Goal: Task Accomplishment & Management: Complete application form

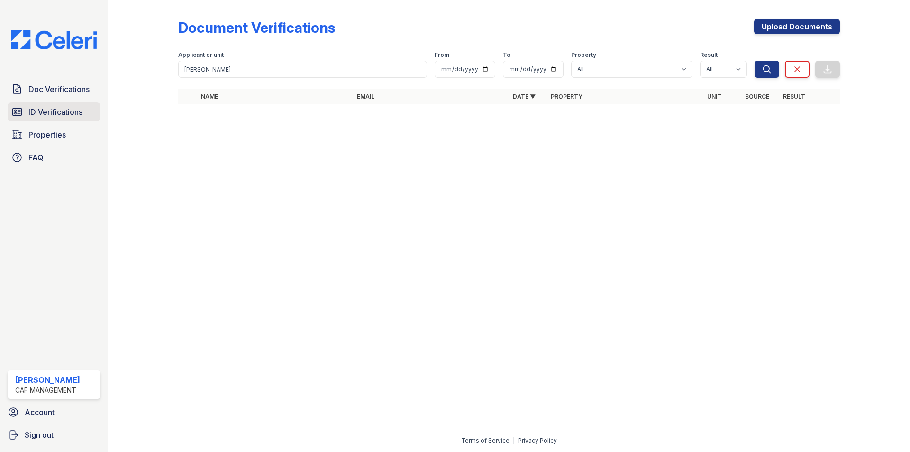
click at [68, 116] on span "ID Verifications" at bounding box center [55, 111] width 54 height 11
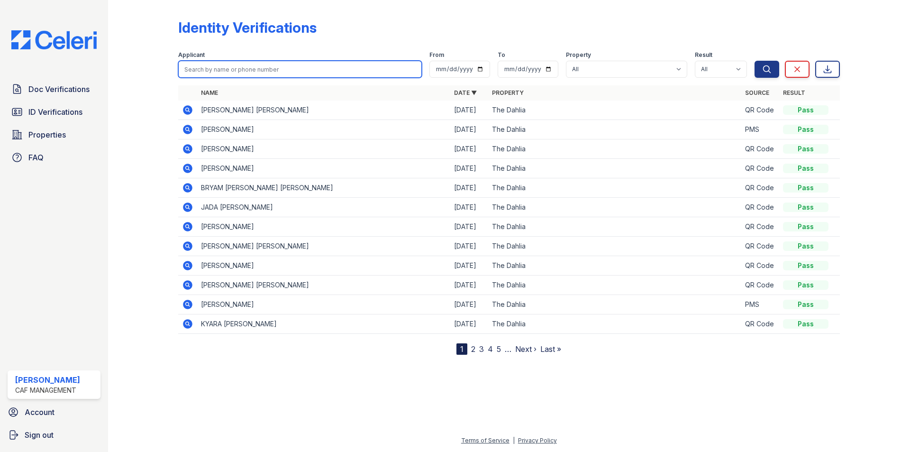
click at [244, 70] on input "search" at bounding box center [300, 69] width 244 height 17
type input "SADE"
click at [755, 61] on button "Search" at bounding box center [767, 69] width 25 height 17
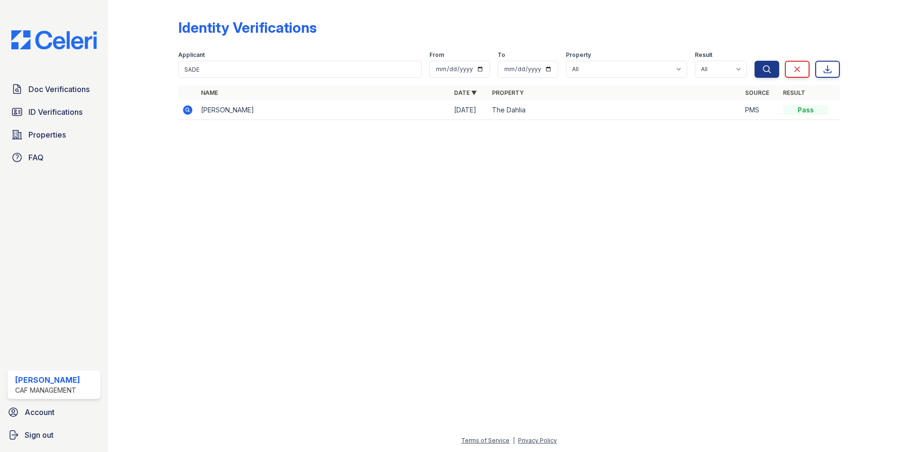
click at [188, 108] on icon at bounding box center [187, 109] width 11 height 11
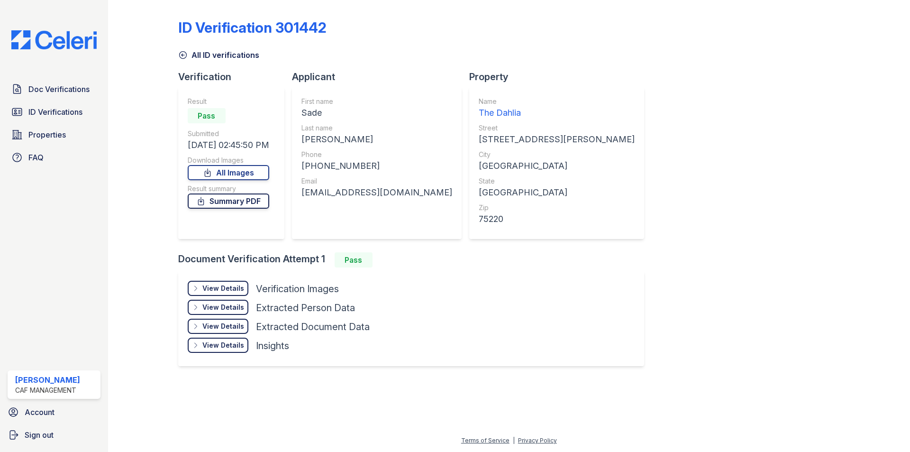
click at [224, 205] on link "Summary PDF" at bounding box center [229, 200] width 82 height 15
click at [237, 287] on div "View Details" at bounding box center [223, 287] width 42 height 9
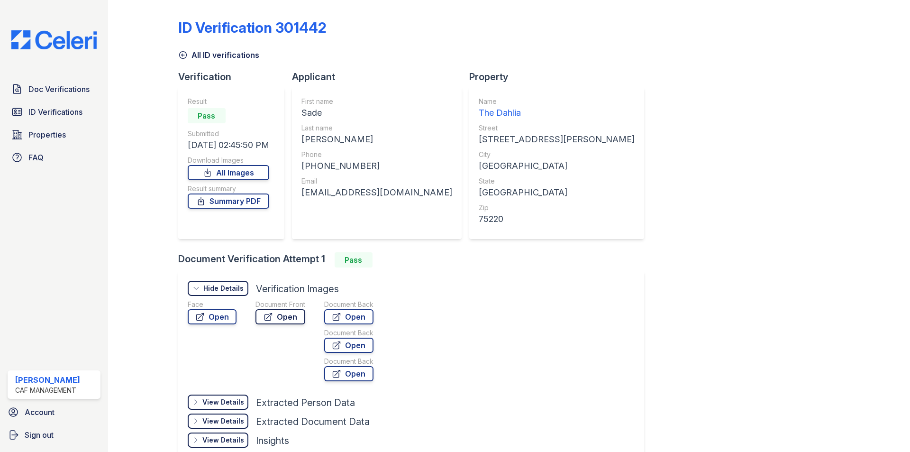
click at [278, 318] on link "Open" at bounding box center [280, 316] width 50 height 15
click at [211, 316] on link "Open" at bounding box center [212, 316] width 49 height 15
click at [77, 98] on link "Doc Verifications" at bounding box center [54, 89] width 93 height 19
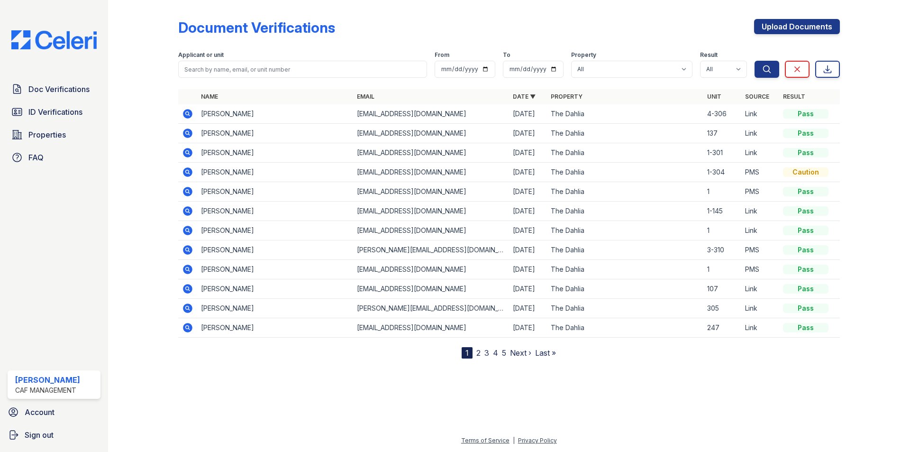
click at [224, 57] on div "Applicant or unit" at bounding box center [302, 55] width 249 height 9
click at [231, 64] on input "search" at bounding box center [302, 69] width 249 height 17
type input "SADE"
click at [755, 61] on button "Search" at bounding box center [767, 69] width 25 height 17
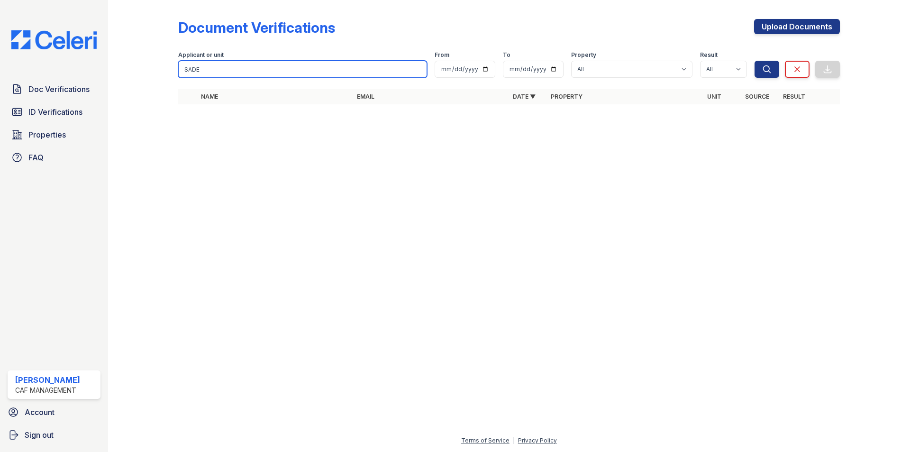
click at [219, 71] on input "SADE" at bounding box center [302, 69] width 249 height 17
click at [261, 182] on div at bounding box center [509, 282] width 772 height 306
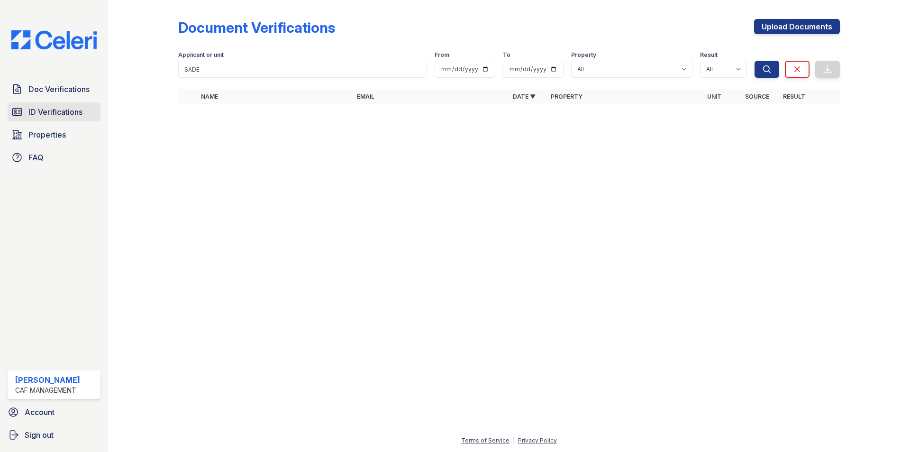
click at [81, 107] on span "ID Verifications" at bounding box center [55, 111] width 54 height 11
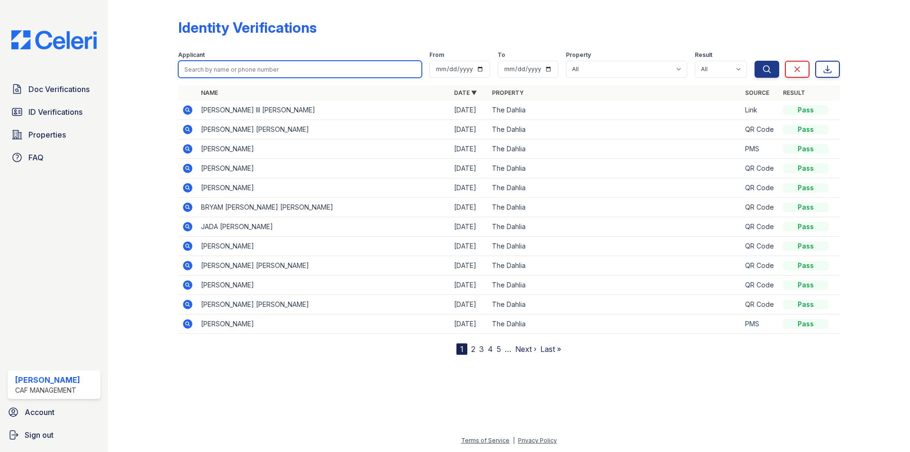
click at [234, 63] on input "search" at bounding box center [300, 69] width 244 height 17
type input "bryam"
click at [755, 61] on button "Search" at bounding box center [767, 69] width 25 height 17
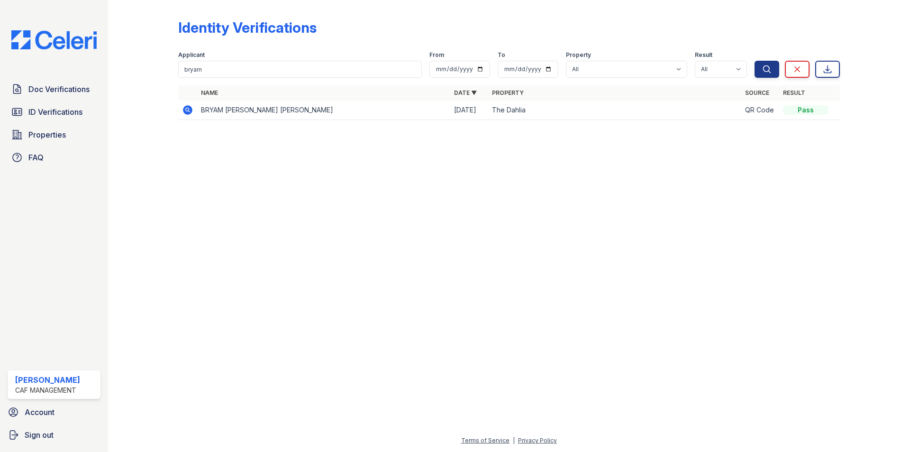
click at [260, 108] on td "BRYAM [PERSON_NAME] [PERSON_NAME]" at bounding box center [323, 109] width 253 height 19
click at [190, 109] on icon at bounding box center [187, 109] width 9 height 9
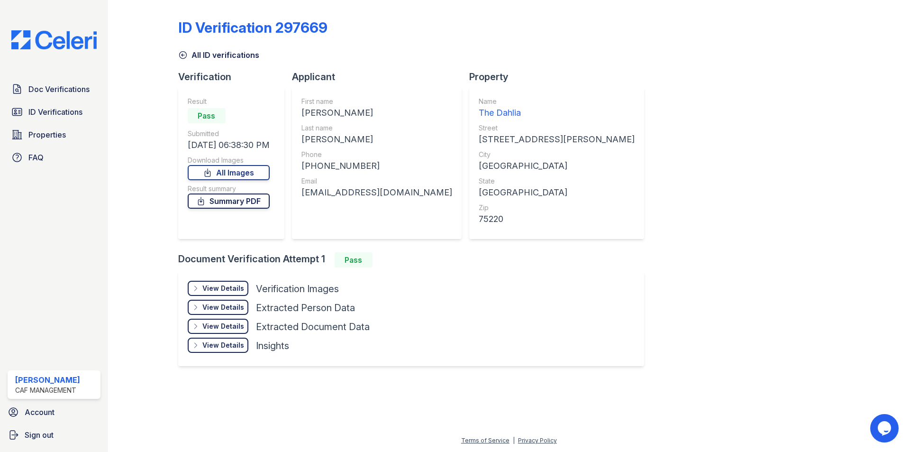
click at [237, 205] on link "Summary PDF" at bounding box center [229, 200] width 82 height 15
click at [228, 290] on div "View Details" at bounding box center [223, 287] width 42 height 9
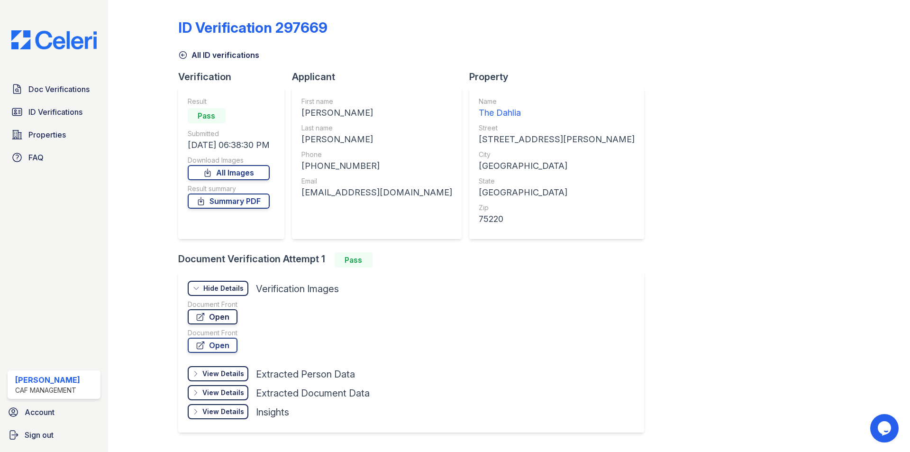
click at [218, 314] on link "Open" at bounding box center [213, 316] width 50 height 15
click at [53, 91] on span "Doc Verifications" at bounding box center [58, 88] width 61 height 11
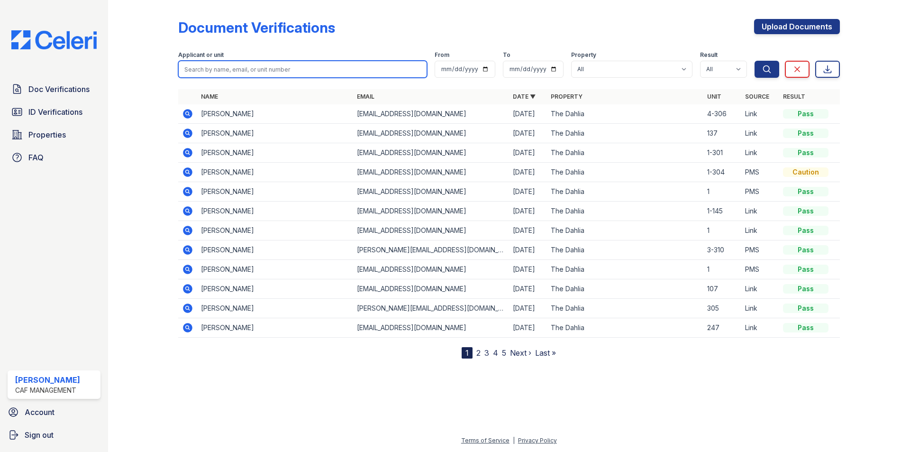
click at [257, 68] on input "search" at bounding box center [302, 69] width 249 height 17
type input "BRYAM"
click at [755, 61] on button "Search" at bounding box center [767, 69] width 25 height 17
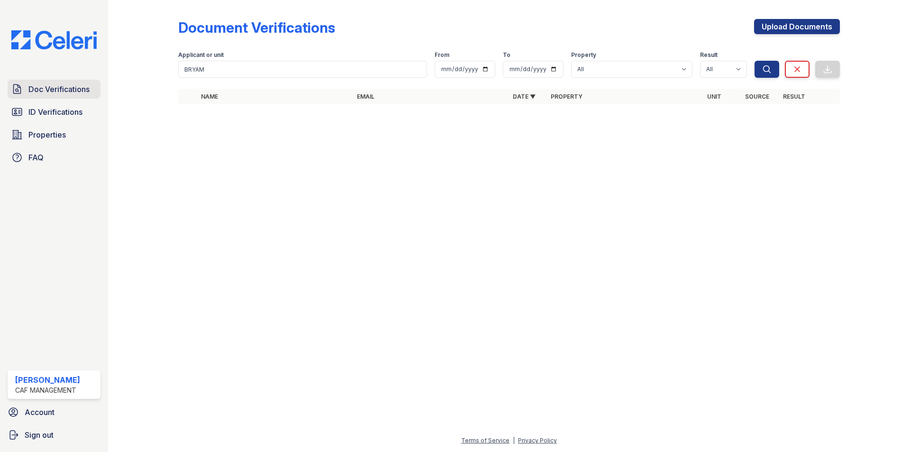
click at [80, 95] on span "Doc Verifications" at bounding box center [58, 88] width 61 height 11
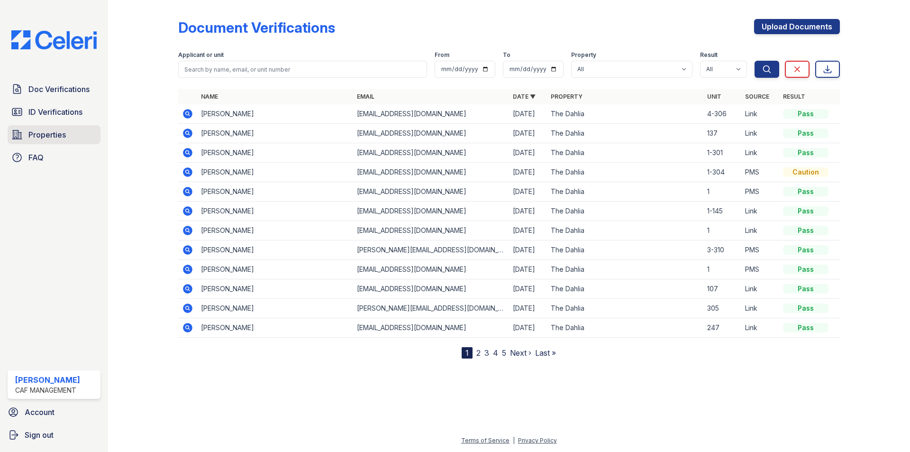
click at [40, 132] on span "Properties" at bounding box center [46, 134] width 37 height 11
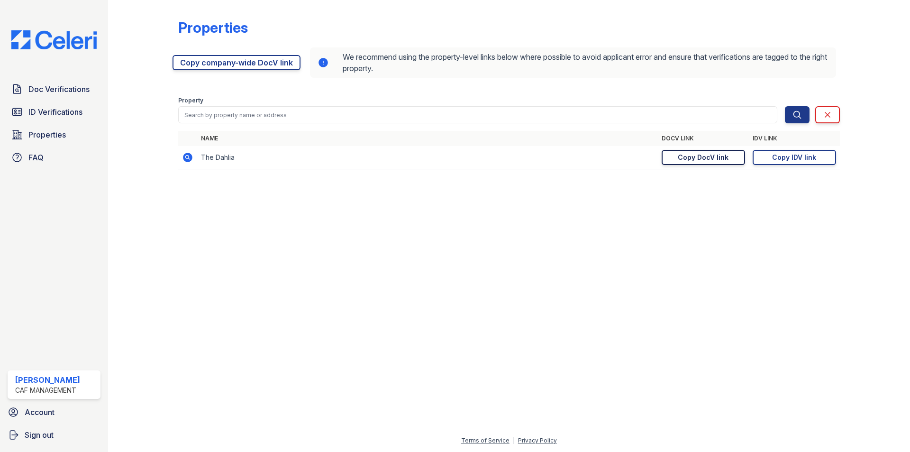
drag, startPoint x: 710, startPoint y: 155, endPoint x: 686, endPoint y: 152, distance: 24.4
click at [710, 155] on div "Copy DocV link" at bounding box center [703, 157] width 51 height 9
click at [52, 93] on span "Doc Verifications" at bounding box center [58, 88] width 61 height 11
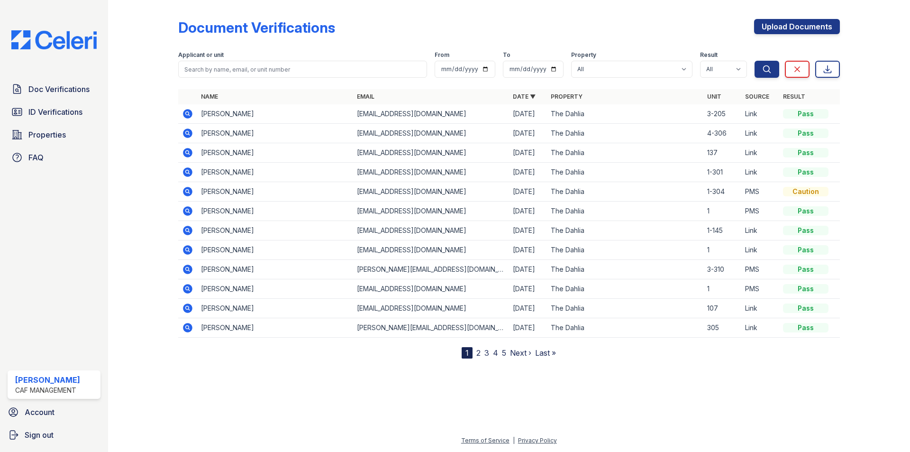
click at [188, 117] on icon at bounding box center [187, 113] width 9 height 9
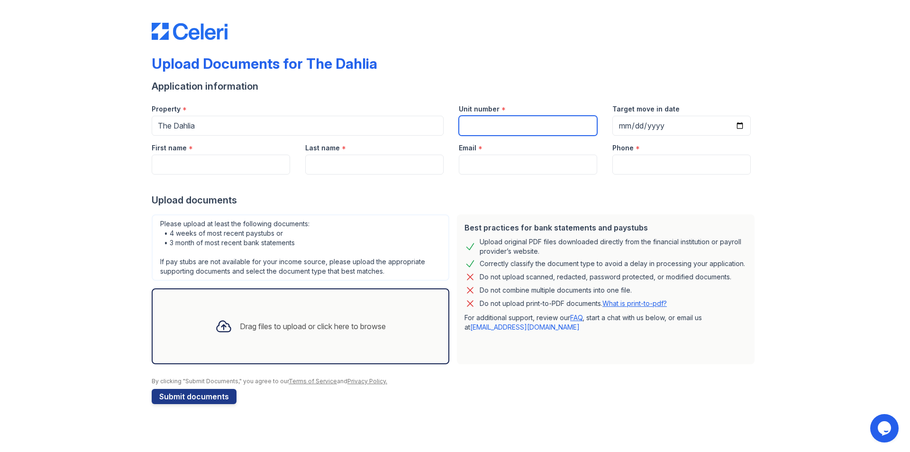
click at [485, 125] on input "Unit number" at bounding box center [528, 126] width 138 height 20
type input "3-205"
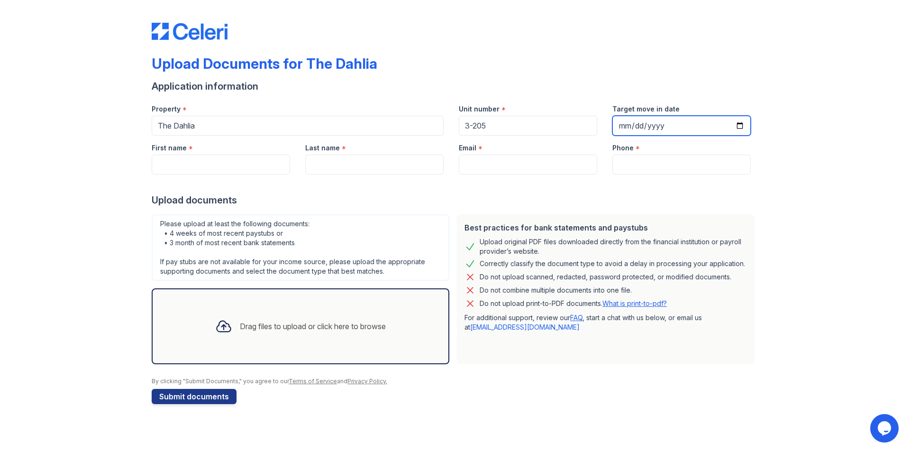
click at [739, 124] on input "Target move in date" at bounding box center [681, 126] width 138 height 20
type input "[DATE]"
click at [240, 156] on input "First name" at bounding box center [221, 165] width 138 height 20
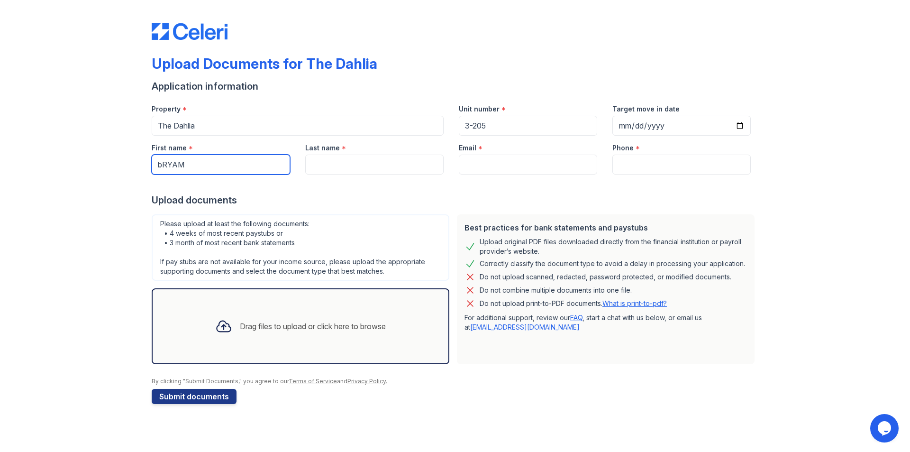
click at [239, 156] on input "bRYAM" at bounding box center [221, 165] width 138 height 20
click at [237, 157] on input "bRYAM" at bounding box center [221, 165] width 138 height 20
click at [231, 160] on input "bRYAM" at bounding box center [221, 165] width 138 height 20
type input "Bryam"
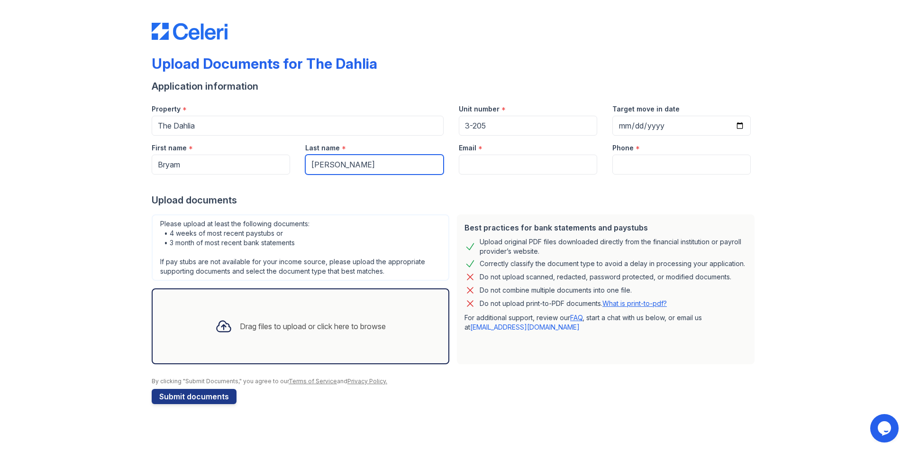
type input "[PERSON_NAME]"
click at [510, 168] on input "Email" at bounding box center [528, 165] width 138 height 20
paste input "[EMAIL_ADDRESS][DOMAIN_NAME]"
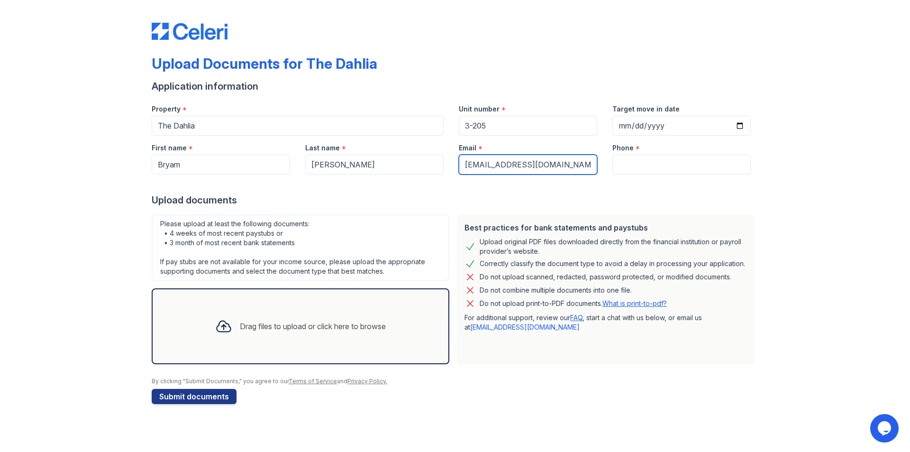
type input "[EMAIL_ADDRESS][DOMAIN_NAME]"
click at [666, 165] on input "Phone" at bounding box center [681, 165] width 138 height 20
paste input "(972) 654-8689"
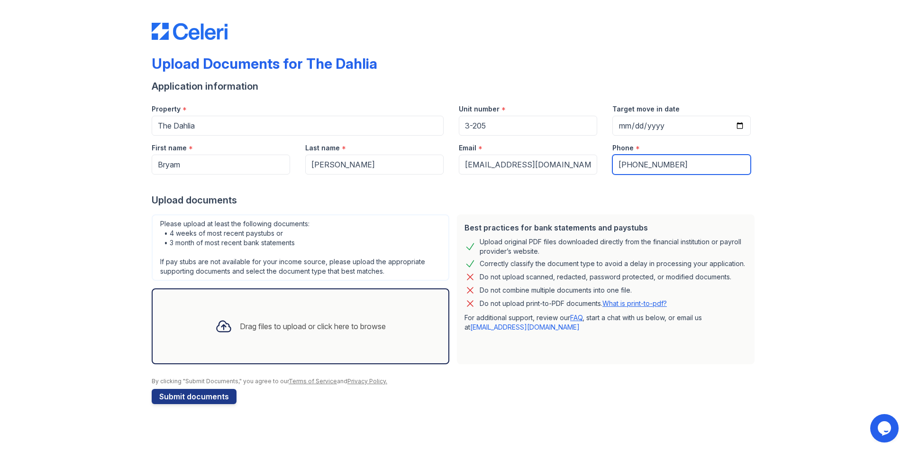
type input "(972) 654-8689"
drag, startPoint x: 666, startPoint y: 209, endPoint x: 672, endPoint y: 220, distance: 13.1
click at [666, 208] on form "Application information Property * The Dahlia Unit number * 3-205 Target move i…" at bounding box center [455, 242] width 607 height 324
click at [318, 326] on div "Drag files to upload or click here to browse" at bounding box center [313, 325] width 146 height 11
click at [215, 325] on icon at bounding box center [223, 326] width 17 height 17
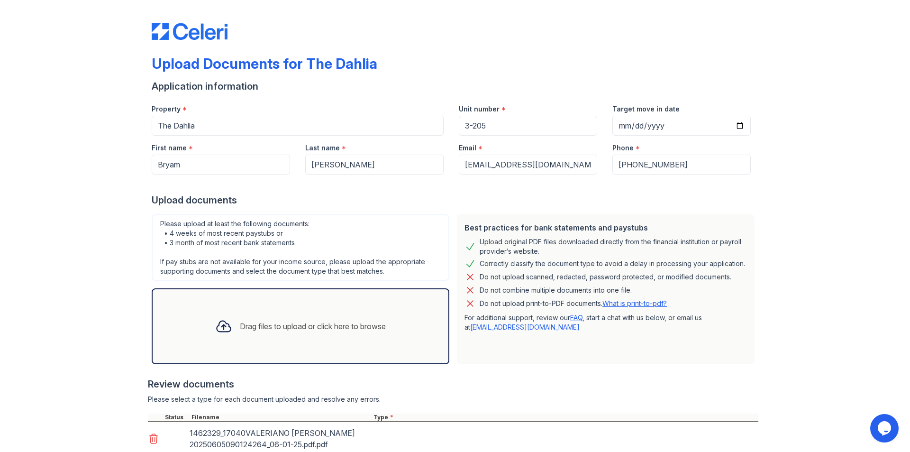
click at [264, 332] on div "Drag files to upload or click here to browse" at bounding box center [301, 326] width 186 height 32
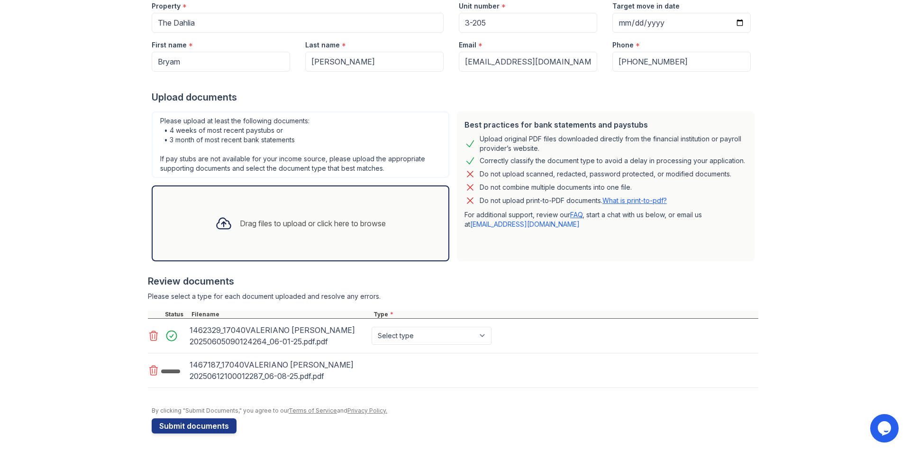
scroll to position [103, 0]
click at [288, 207] on div "Drag files to upload or click here to browse" at bounding box center [301, 223] width 186 height 32
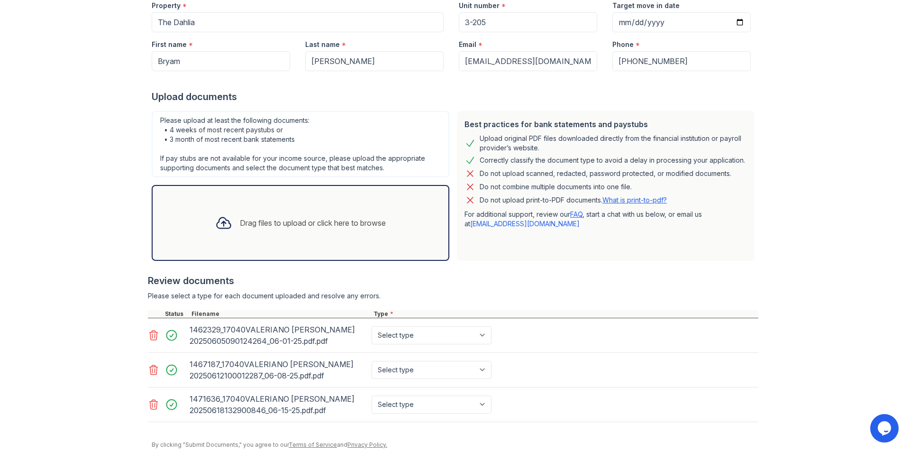
click at [314, 214] on div "Drag files to upload or click here to browse" at bounding box center [301, 223] width 186 height 32
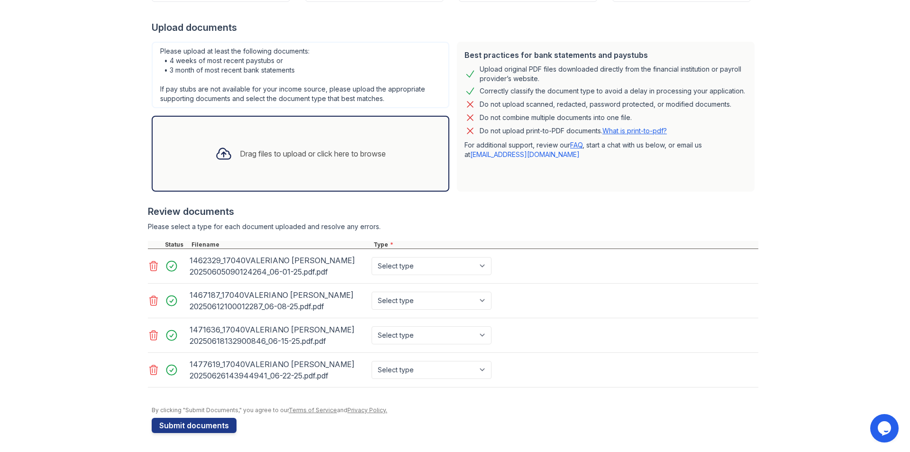
click at [260, 164] on div "Drag files to upload or click here to browse" at bounding box center [301, 153] width 186 height 32
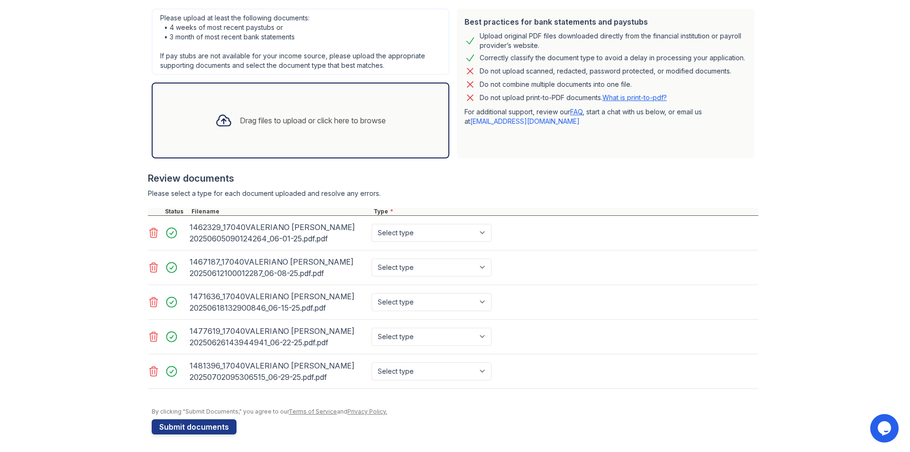
scroll to position [207, 0]
click at [282, 139] on div "Drag files to upload or click here to browse" at bounding box center [301, 119] width 298 height 76
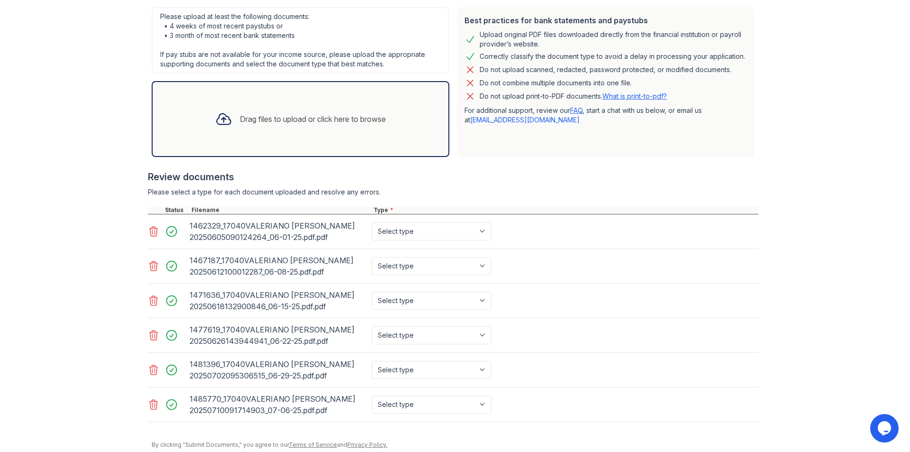
click at [279, 135] on div "Drag files to upload or click here to browse" at bounding box center [301, 119] width 298 height 76
click at [279, 116] on div "Drag files to upload or click here to browse" at bounding box center [313, 118] width 146 height 11
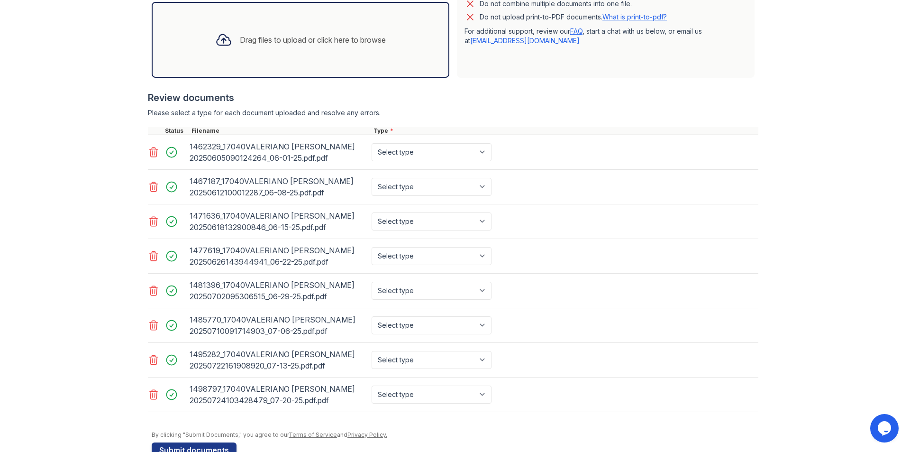
scroll to position [311, 0]
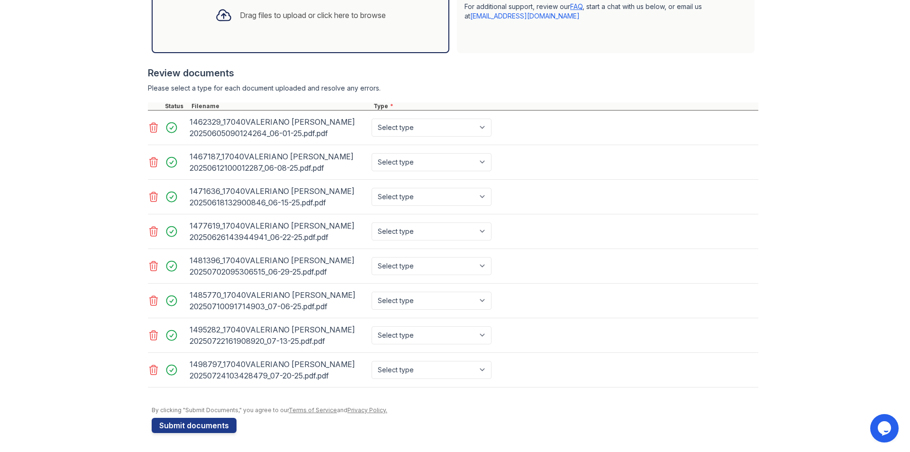
click at [283, 22] on div "Drag files to upload or click here to browse" at bounding box center [301, 15] width 186 height 32
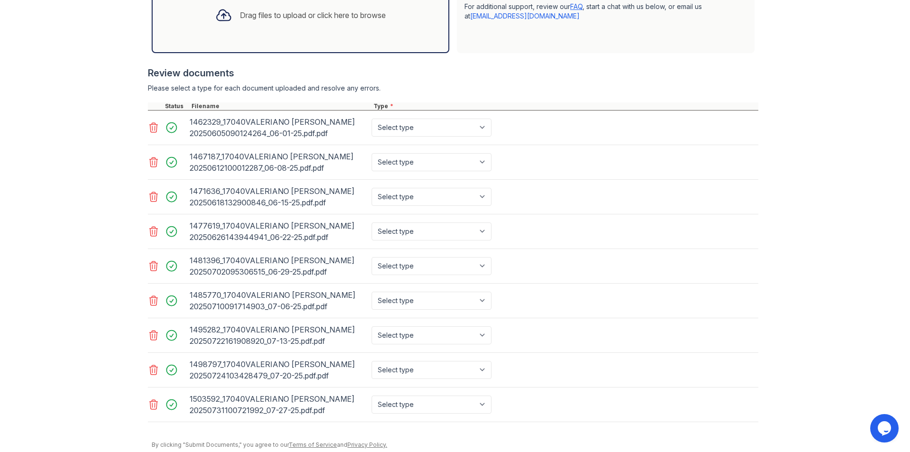
click at [262, 19] on div "Drag files to upload or click here to browse" at bounding box center [313, 14] width 146 height 11
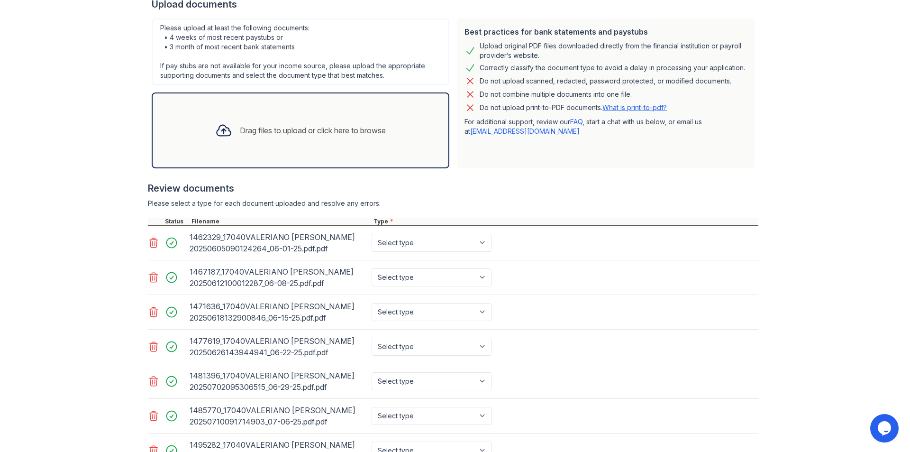
scroll to position [191, 0]
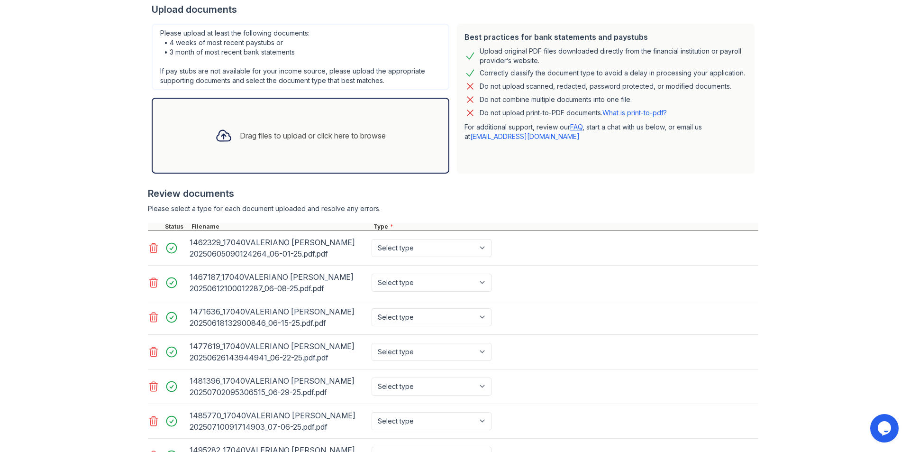
click at [256, 137] on div "Drag files to upload or click here to browse" at bounding box center [313, 135] width 146 height 11
click at [281, 137] on div "Drag files to upload or click here to browse" at bounding box center [313, 135] width 146 height 11
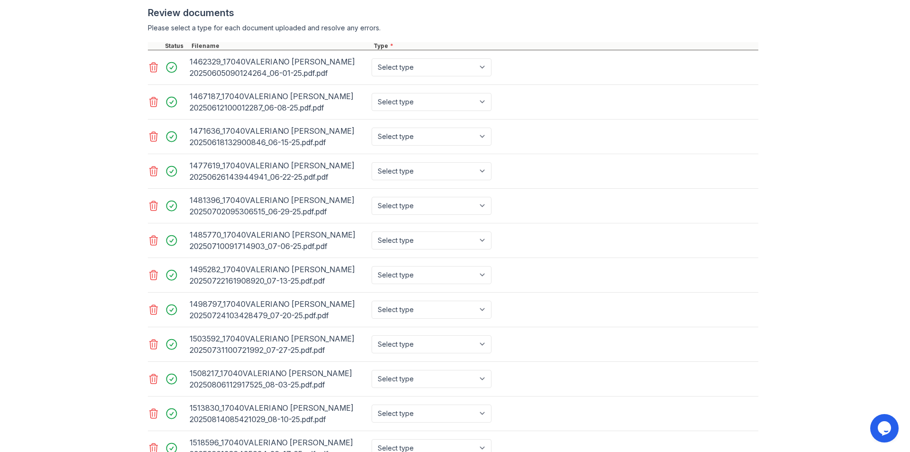
scroll to position [355, 0]
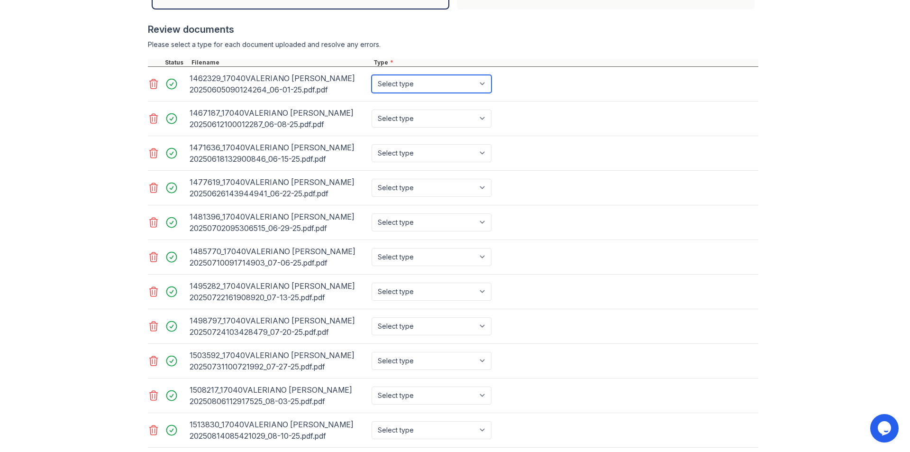
click at [409, 75] on select "Select type Paystub Bank Statement Offer Letter Tax Documents Benefit Award Let…" at bounding box center [432, 84] width 120 height 18
select select "paystub"
click at [372, 75] on select "Select type Paystub Bank Statement Offer Letter Tax Documents Benefit Award Let…" at bounding box center [432, 84] width 120 height 18
click at [414, 121] on select "Select type Paystub Bank Statement Offer Letter Tax Documents Benefit Award Let…" at bounding box center [432, 118] width 120 height 18
select select "paystub"
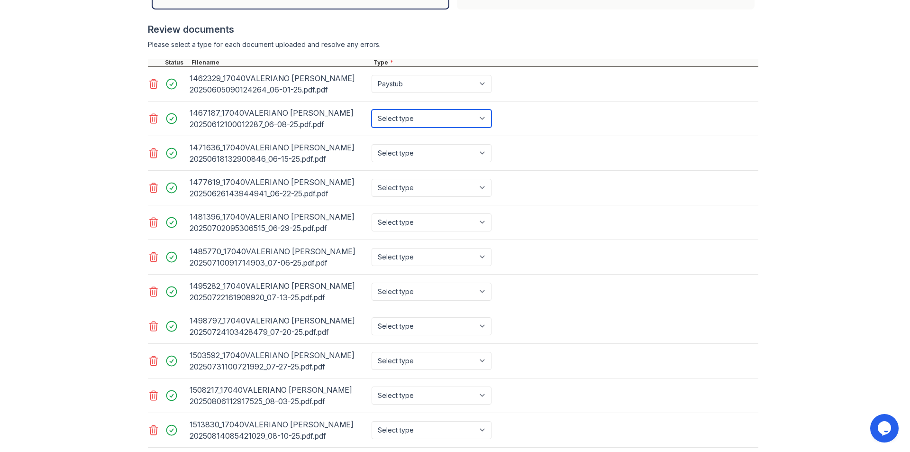
click at [372, 109] on select "Select type Paystub Bank Statement Offer Letter Tax Documents Benefit Award Let…" at bounding box center [432, 118] width 120 height 18
drag, startPoint x: 413, startPoint y: 150, endPoint x: 412, endPoint y: 161, distance: 10.4
click at [413, 150] on select "Select type Paystub Bank Statement Offer Letter Tax Documents Benefit Award Let…" at bounding box center [432, 153] width 120 height 18
select select "paystub"
click at [372, 144] on select "Select type Paystub Bank Statement Offer Letter Tax Documents Benefit Award Let…" at bounding box center [432, 153] width 120 height 18
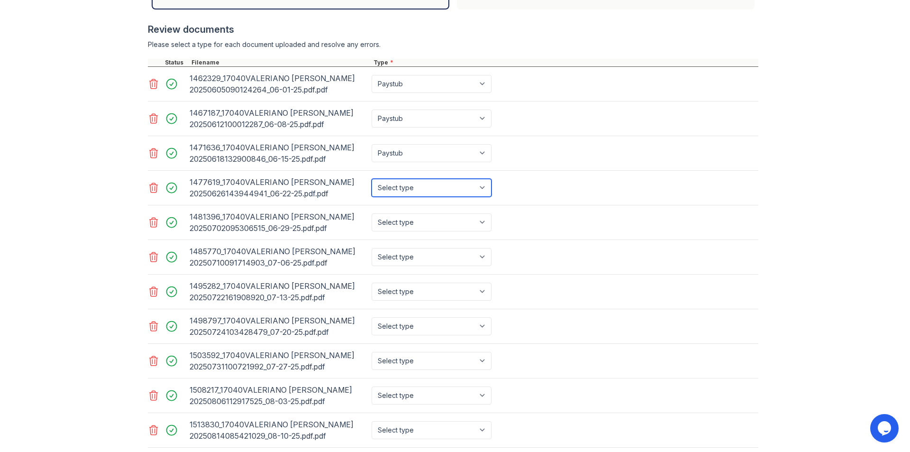
click at [410, 179] on select "Select type Paystub Bank Statement Offer Letter Tax Documents Benefit Award Let…" at bounding box center [432, 188] width 120 height 18
select select "paystub"
click at [372, 179] on select "Select type Paystub Bank Statement Offer Letter Tax Documents Benefit Award Let…" at bounding box center [432, 188] width 120 height 18
click at [402, 221] on select "Select type Paystub Bank Statement Offer Letter Tax Documents Benefit Award Let…" at bounding box center [432, 222] width 120 height 18
select select "paystub"
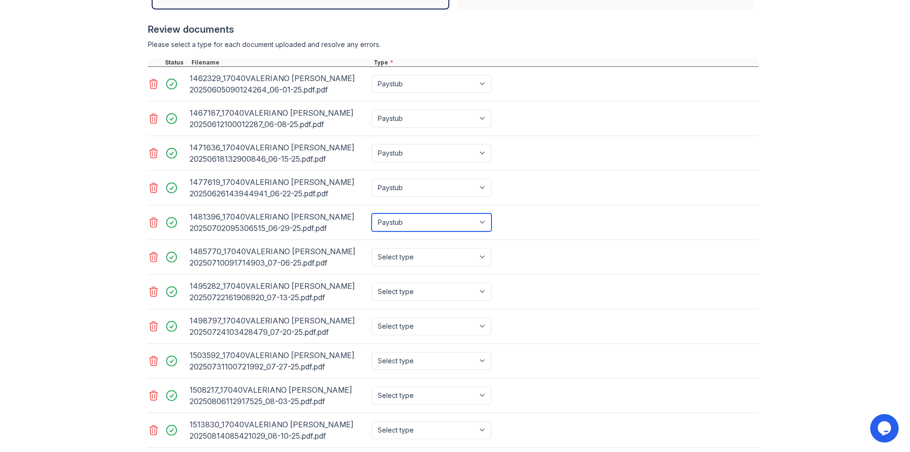
click at [372, 213] on select "Select type Paystub Bank Statement Offer Letter Tax Documents Benefit Award Let…" at bounding box center [432, 222] width 120 height 18
drag, startPoint x: 398, startPoint y: 257, endPoint x: 398, endPoint y: 265, distance: 8.5
click at [398, 257] on select "Select type Paystub Bank Statement Offer Letter Tax Documents Benefit Award Let…" at bounding box center [432, 257] width 120 height 18
select select "paystub"
click at [372, 248] on select "Select type Paystub Bank Statement Offer Letter Tax Documents Benefit Award Let…" at bounding box center [432, 257] width 120 height 18
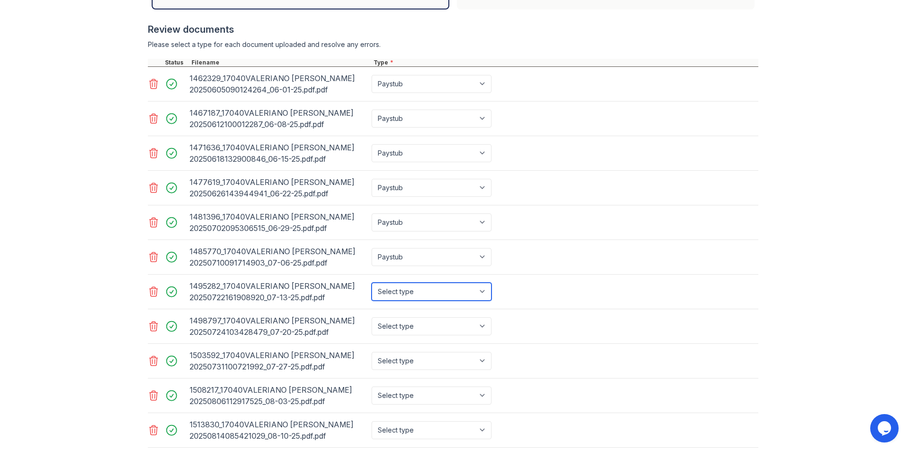
click at [401, 285] on select "Select type Paystub Bank Statement Offer Letter Tax Documents Benefit Award Let…" at bounding box center [432, 291] width 120 height 18
select select "paystub"
click at [372, 282] on select "Select type Paystub Bank Statement Offer Letter Tax Documents Benefit Award Let…" at bounding box center [432, 291] width 120 height 18
drag, startPoint x: 400, startPoint y: 328, endPoint x: 398, endPoint y: 334, distance: 6.4
click at [400, 328] on select "Select type Paystub Bank Statement Offer Letter Tax Documents Benefit Award Let…" at bounding box center [432, 326] width 120 height 18
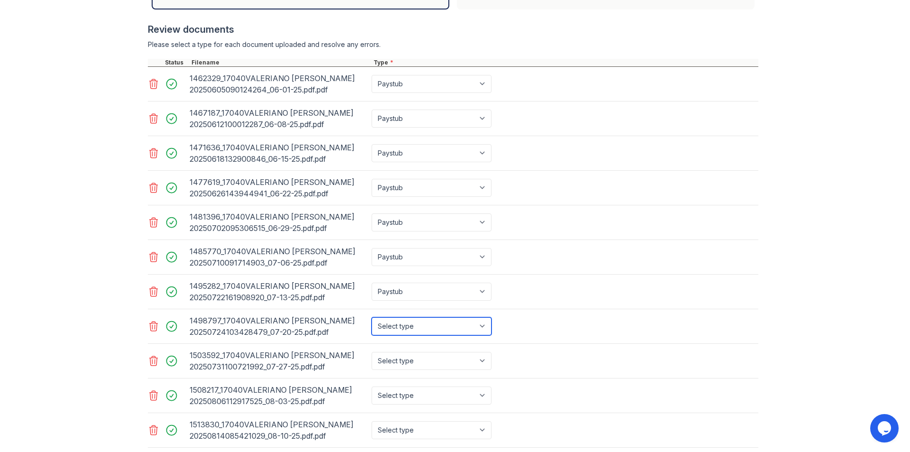
click at [372, 317] on select "Select type Paystub Bank Statement Offer Letter Tax Documents Benefit Award Let…" at bounding box center [432, 326] width 120 height 18
click at [398, 325] on select "Select type Paystub Bank Statement Offer Letter Tax Documents Benefit Award Let…" at bounding box center [432, 326] width 120 height 18
select select "paystub"
click at [372, 317] on select "Select type Paystub Bank Statement Offer Letter Tax Documents Benefit Award Let…" at bounding box center [432, 326] width 120 height 18
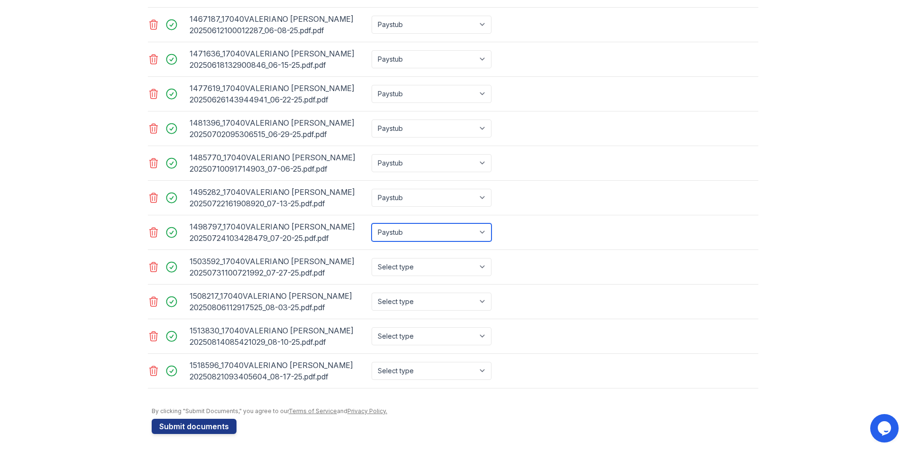
scroll to position [449, 0]
click at [407, 247] on div "1498797_17040VALERIANO JOEL 20250724103428479_07-20-25.pdf.pdf Select type Pays…" at bounding box center [453, 231] width 610 height 35
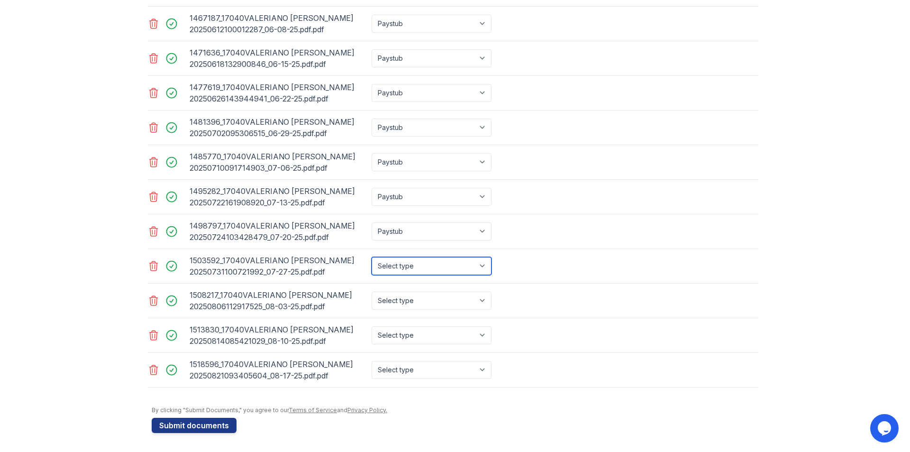
click at [412, 269] on select "Select type Paystub Bank Statement Offer Letter Tax Documents Benefit Award Let…" at bounding box center [432, 266] width 120 height 18
select select "paystub"
click at [372, 257] on select "Select type Paystub Bank Statement Offer Letter Tax Documents Benefit Award Let…" at bounding box center [432, 266] width 120 height 18
drag, startPoint x: 407, startPoint y: 300, endPoint x: 406, endPoint y: 307, distance: 7.7
click at [407, 300] on select "Select type Paystub Bank Statement Offer Letter Tax Documents Benefit Award Let…" at bounding box center [432, 300] width 120 height 18
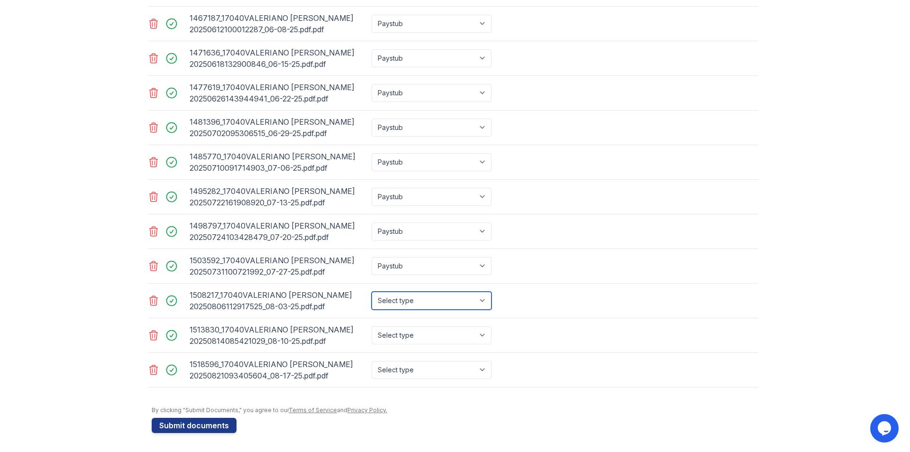
select select "paystub"
click at [372, 291] on select "Select type Paystub Bank Statement Offer Letter Tax Documents Benefit Award Let…" at bounding box center [432, 300] width 120 height 18
click at [402, 330] on select "Select type Paystub Bank Statement Offer Letter Tax Documents Benefit Award Let…" at bounding box center [432, 335] width 120 height 18
select select "paystub"
click at [372, 326] on select "Select type Paystub Bank Statement Offer Letter Tax Documents Benefit Award Let…" at bounding box center [432, 335] width 120 height 18
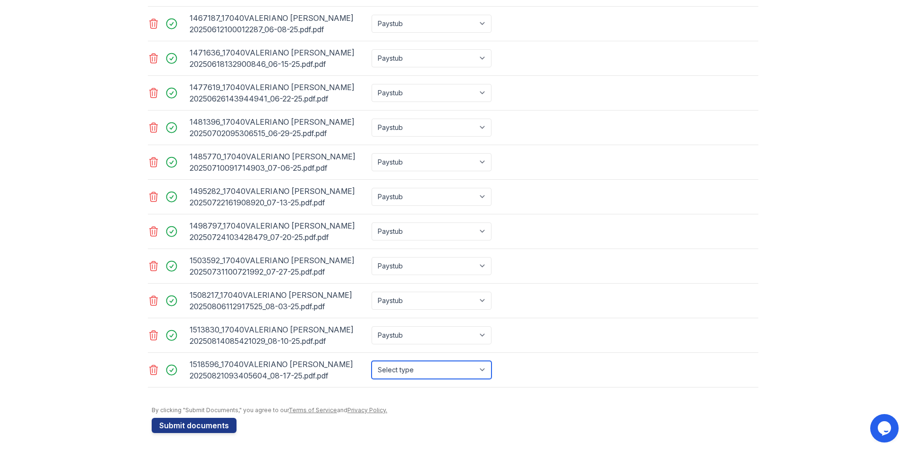
click at [401, 366] on select "Select type Paystub Bank Statement Offer Letter Tax Documents Benefit Award Let…" at bounding box center [432, 370] width 120 height 18
select select "paystub"
click at [372, 361] on select "Select type Paystub Bank Statement Offer Letter Tax Documents Benefit Award Let…" at bounding box center [432, 370] width 120 height 18
click at [218, 424] on button "Submit documents" at bounding box center [194, 425] width 85 height 15
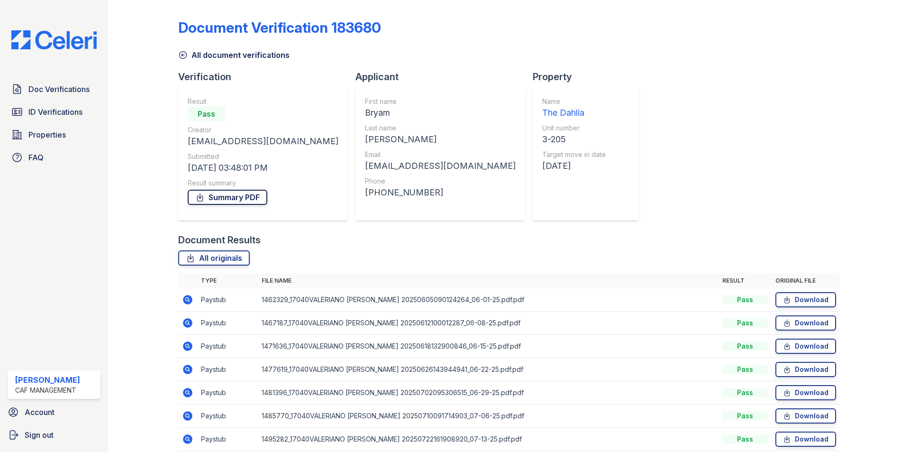
click at [232, 197] on link "Summary PDF" at bounding box center [228, 197] width 80 height 15
click at [36, 107] on span "ID Verifications" at bounding box center [55, 111] width 54 height 11
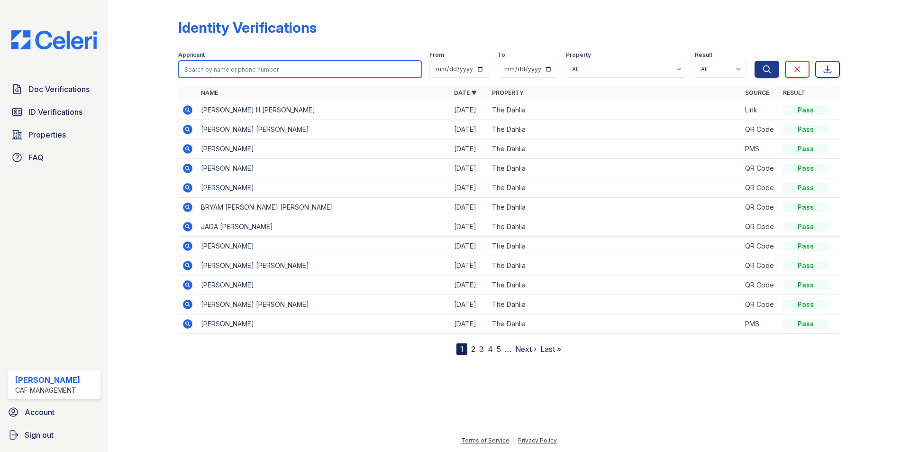
click at [218, 69] on input "search" at bounding box center [300, 69] width 244 height 17
type input "[PERSON_NAME]"
click at [755, 61] on button "Search" at bounding box center [767, 69] width 25 height 17
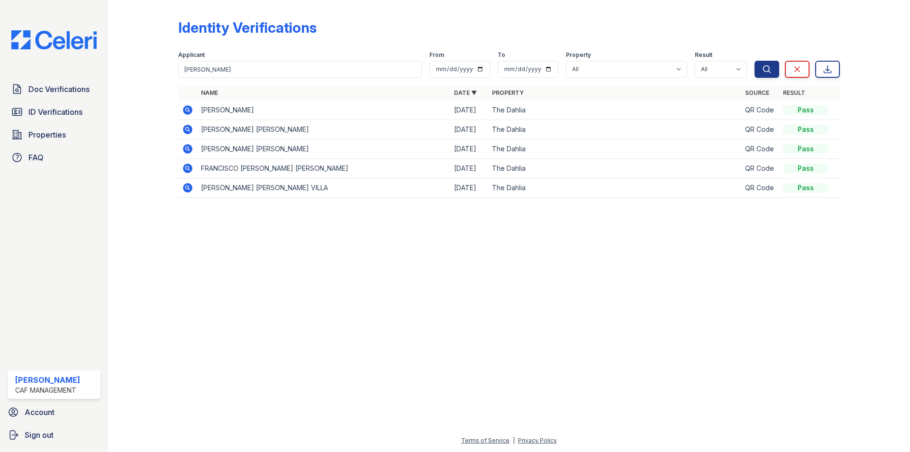
click at [188, 110] on icon at bounding box center [187, 109] width 2 height 2
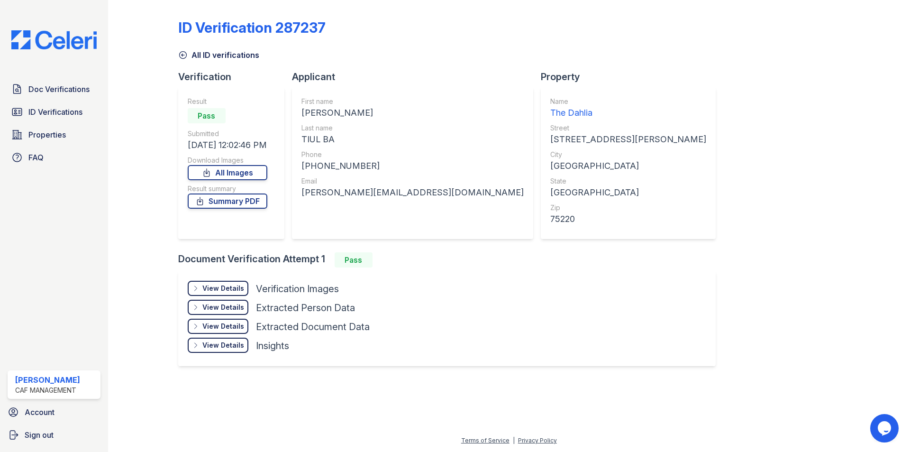
click at [234, 285] on div "View Details" at bounding box center [223, 287] width 42 height 9
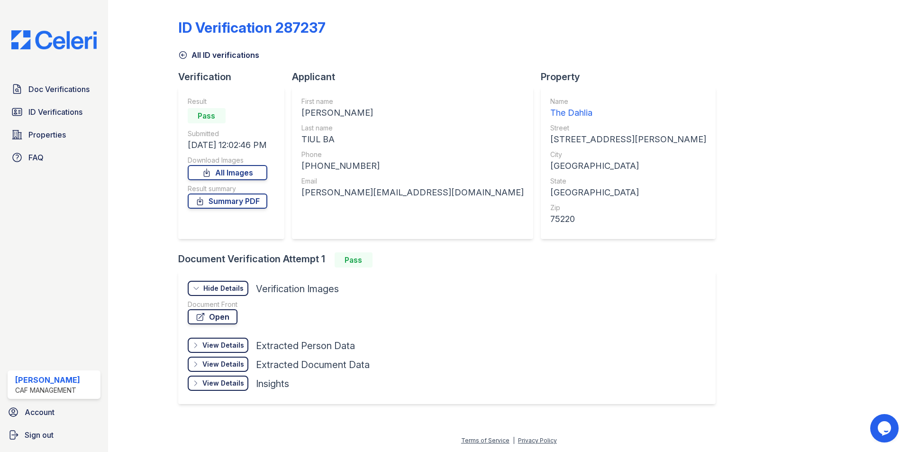
click at [229, 321] on link "Open" at bounding box center [213, 316] width 50 height 15
click at [60, 113] on span "ID Verifications" at bounding box center [55, 111] width 54 height 11
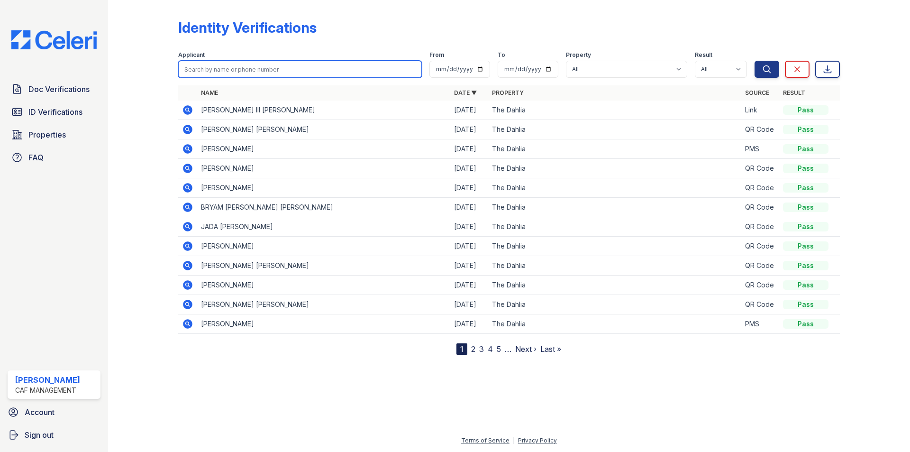
click at [231, 67] on input "search" at bounding box center [300, 69] width 244 height 17
type input "qUIN"
click at [755, 61] on button "Search" at bounding box center [767, 69] width 25 height 17
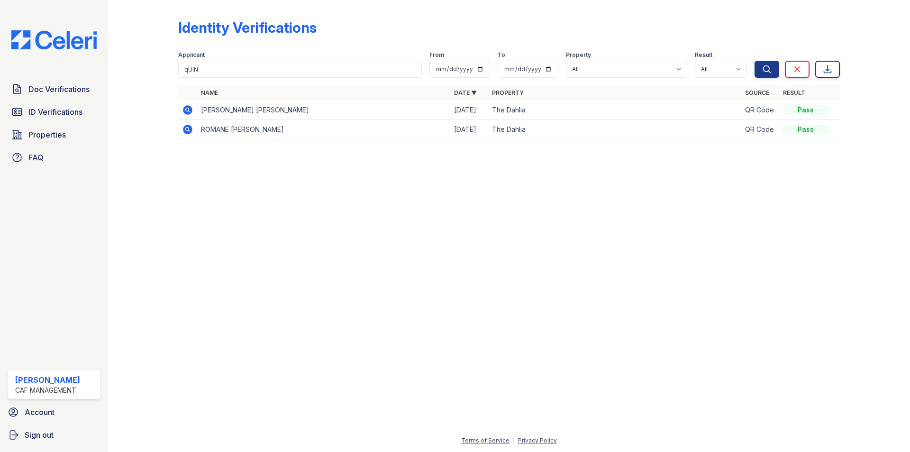
click at [189, 108] on icon at bounding box center [187, 109] width 9 height 9
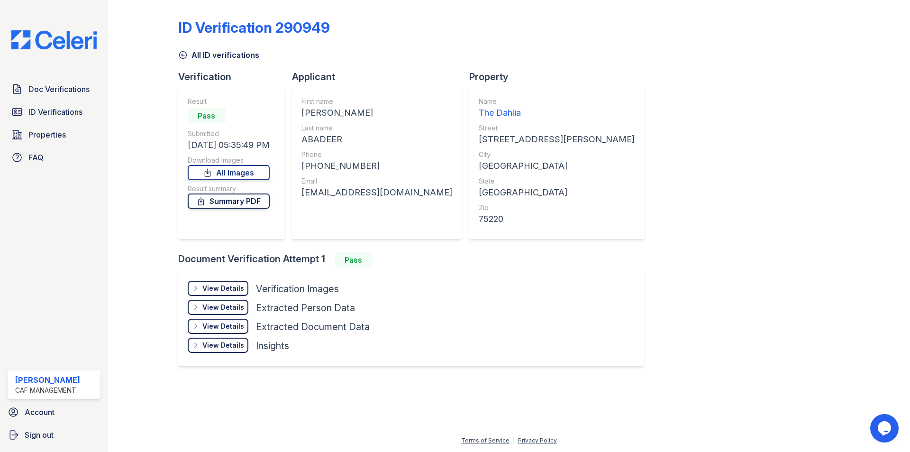
click at [239, 198] on link "Summary PDF" at bounding box center [229, 200] width 82 height 15
click at [39, 91] on span "Doc Verifications" at bounding box center [58, 88] width 61 height 11
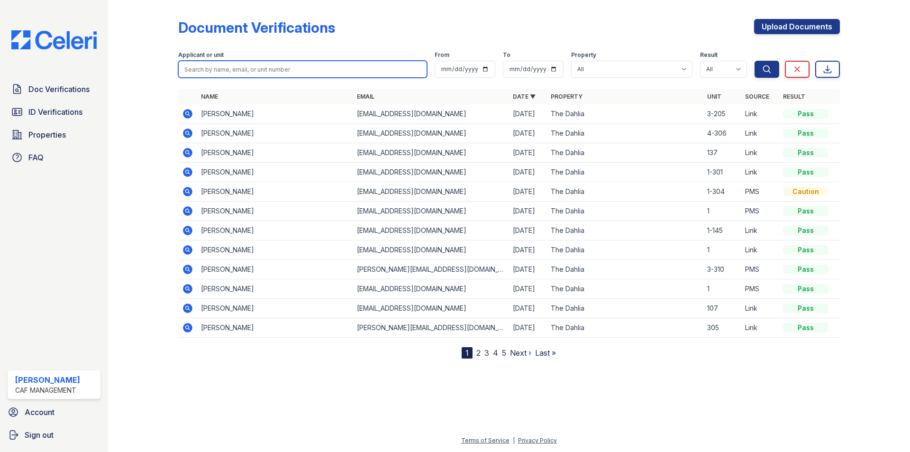
click at [241, 65] on input "search" at bounding box center [302, 69] width 249 height 17
type input "QUIN"
click at [755, 61] on button "Search" at bounding box center [767, 69] width 25 height 17
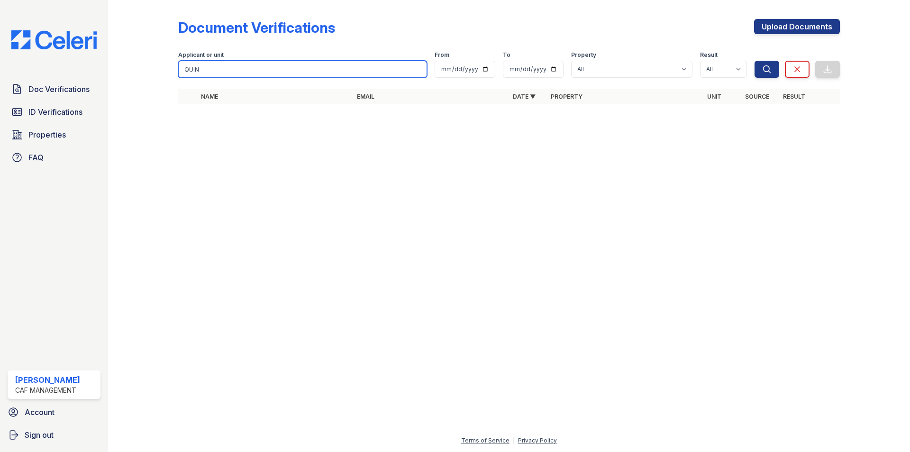
click at [340, 64] on input "QUIN" at bounding box center [302, 69] width 249 height 17
click at [56, 92] on span "Doc Verifications" at bounding box center [58, 88] width 61 height 11
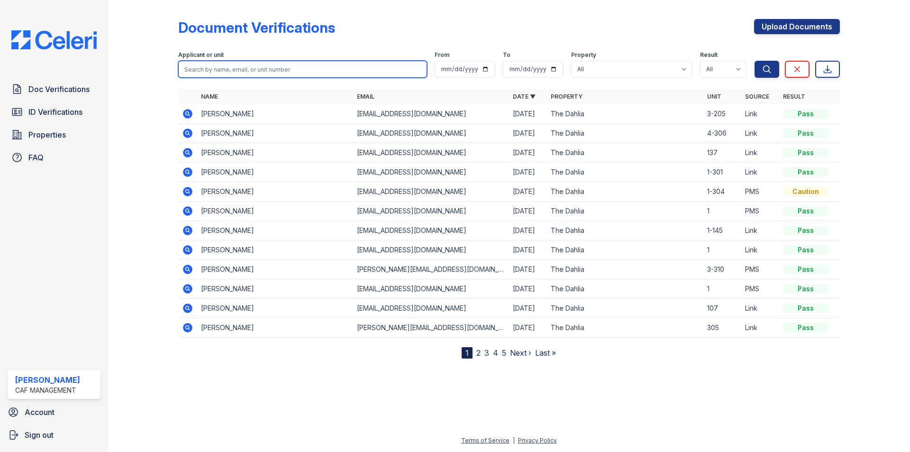
click at [220, 73] on input "search" at bounding box center [302, 69] width 249 height 17
type input "QUIN"
click at [755, 61] on button "Search" at bounding box center [767, 69] width 25 height 17
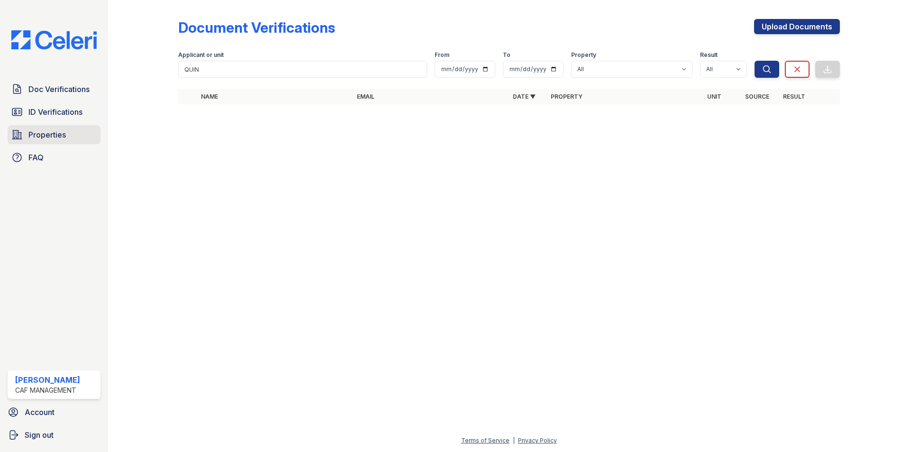
click at [58, 134] on span "Properties" at bounding box center [46, 134] width 37 height 11
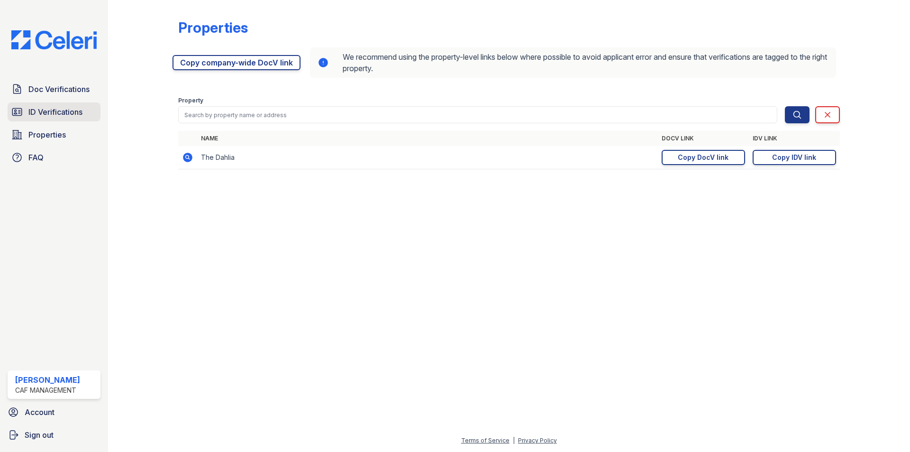
click at [79, 112] on span "ID Verifications" at bounding box center [55, 111] width 54 height 11
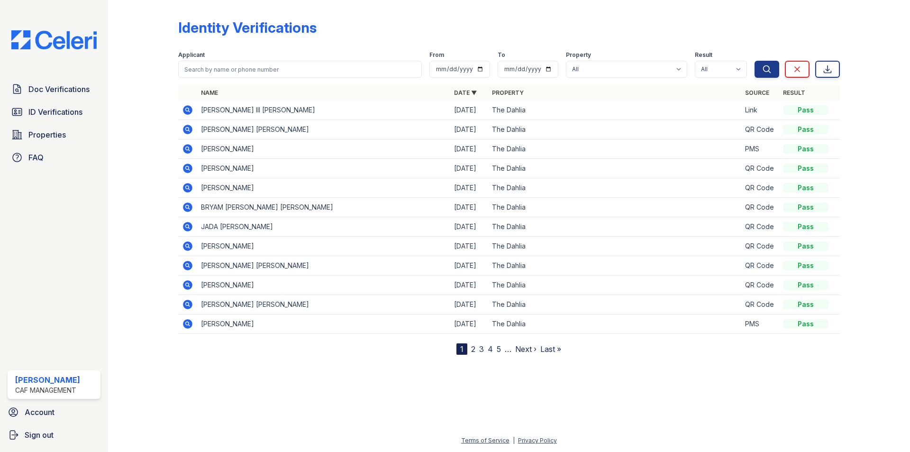
click at [190, 113] on icon at bounding box center [187, 109] width 9 height 9
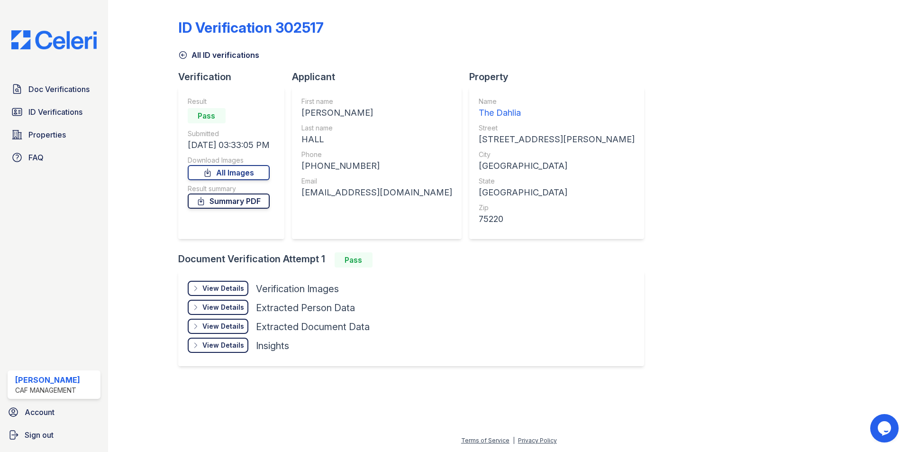
click at [234, 202] on link "Summary PDF" at bounding box center [229, 200] width 82 height 15
click at [239, 290] on div "View Details" at bounding box center [223, 287] width 42 height 9
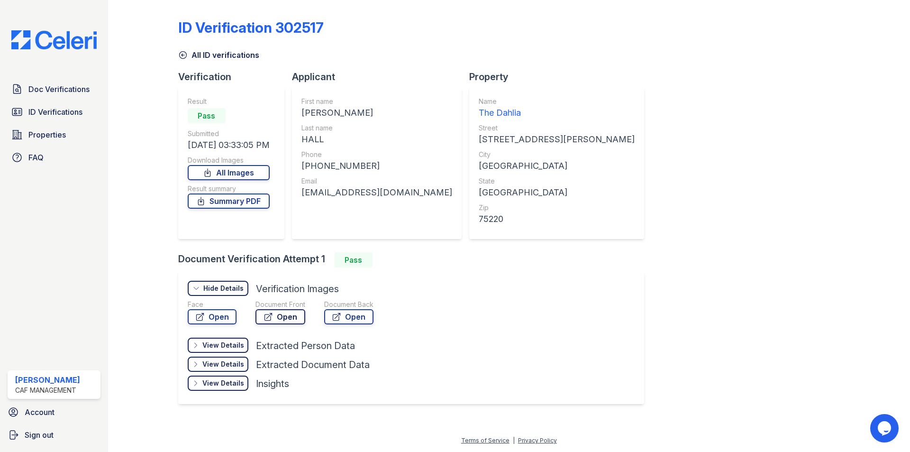
click at [280, 320] on link "Open" at bounding box center [280, 316] width 50 height 15
